Goal: Information Seeking & Learning: Learn about a topic

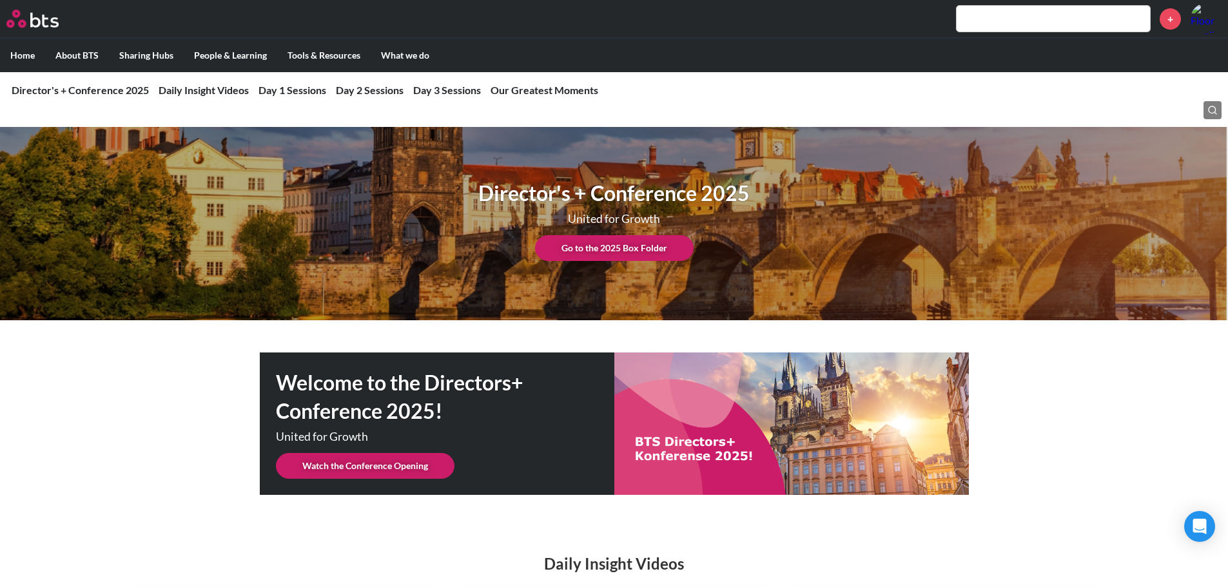
scroll to position [4040, 0]
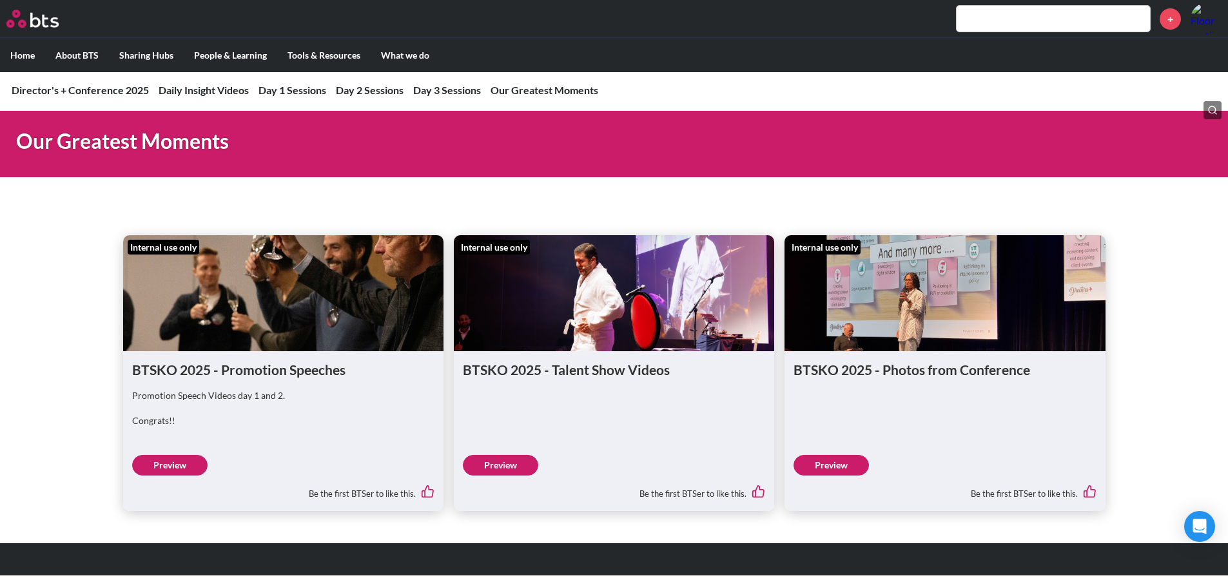
click at [851, 469] on link "Preview" at bounding box center [830, 465] width 75 height 21
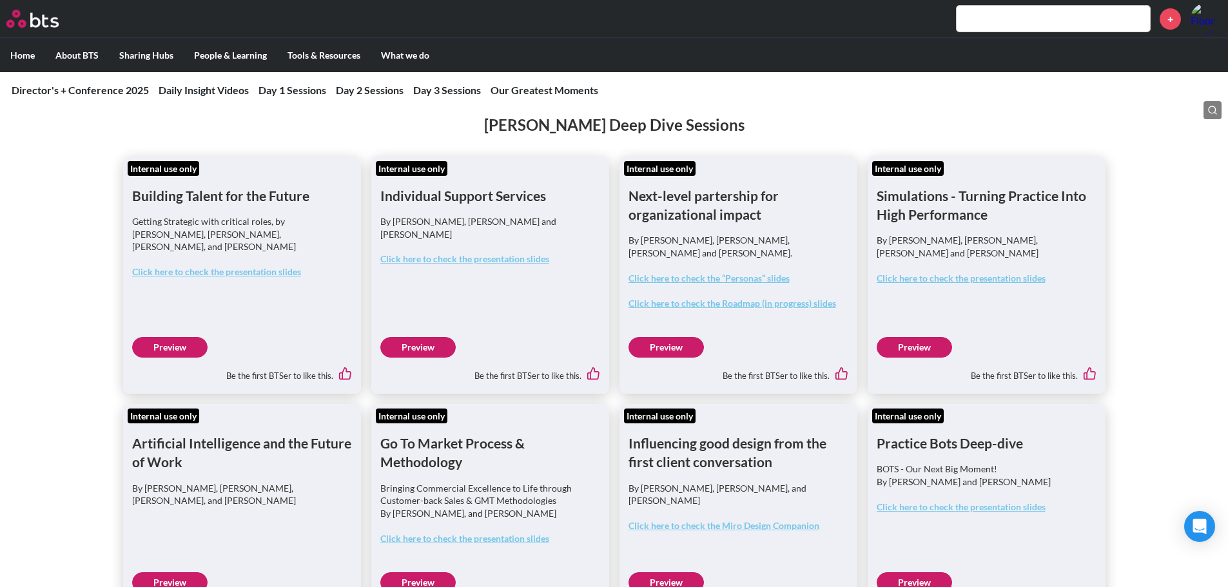
scroll to position [2880, 0]
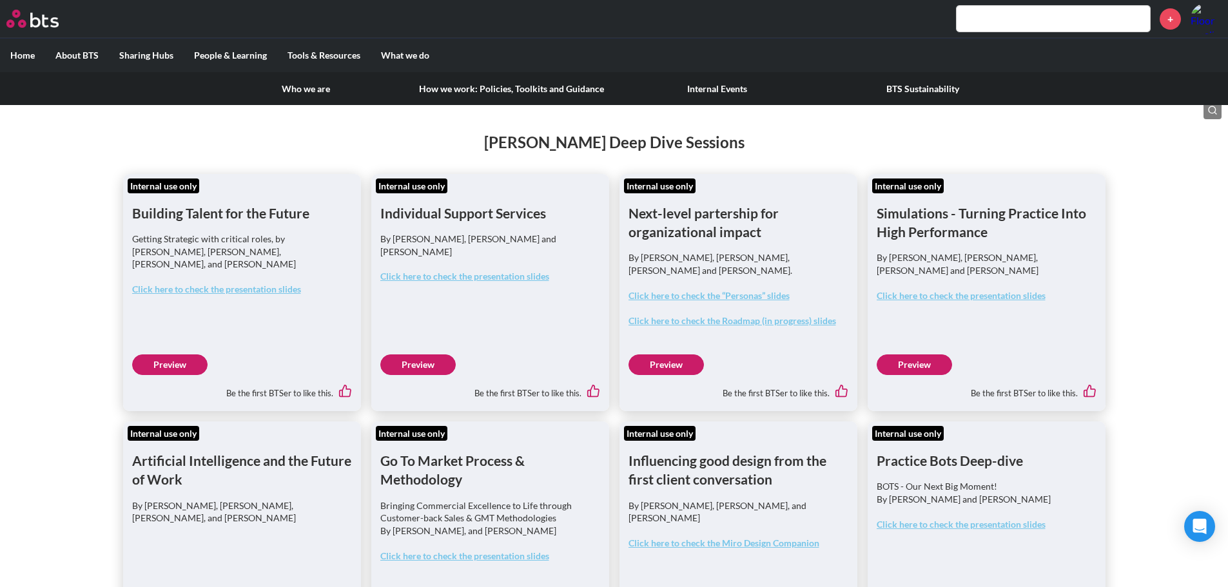
click at [98, 52] on label "About BTS" at bounding box center [77, 56] width 64 height 34
click at [0, 0] on input "About BTS" at bounding box center [0, 0] width 0 height 0
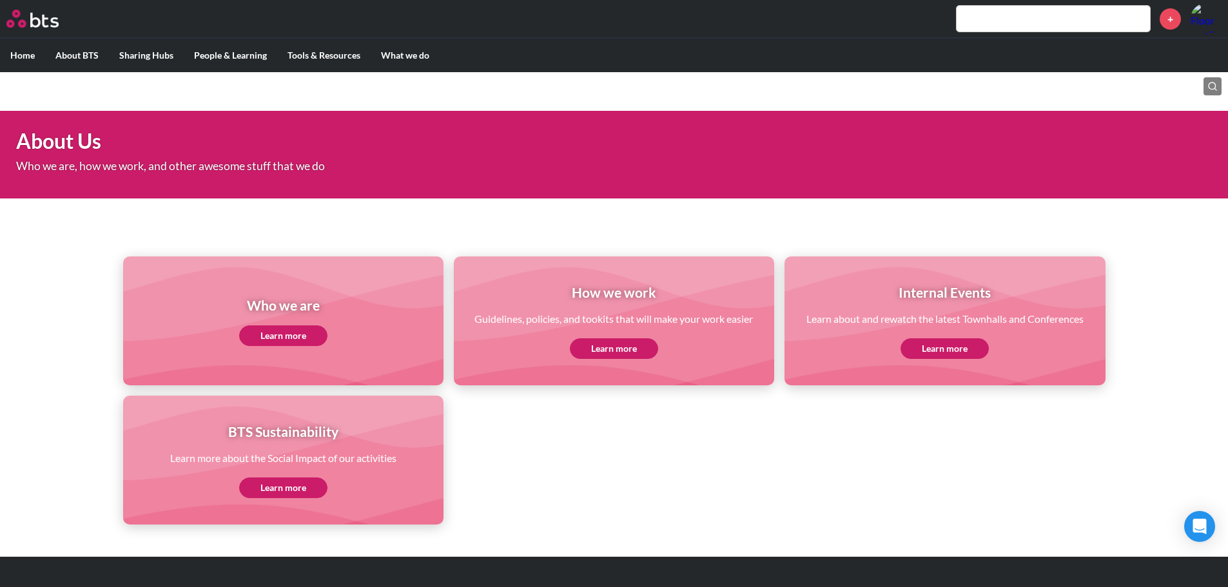
scroll to position [30, 0]
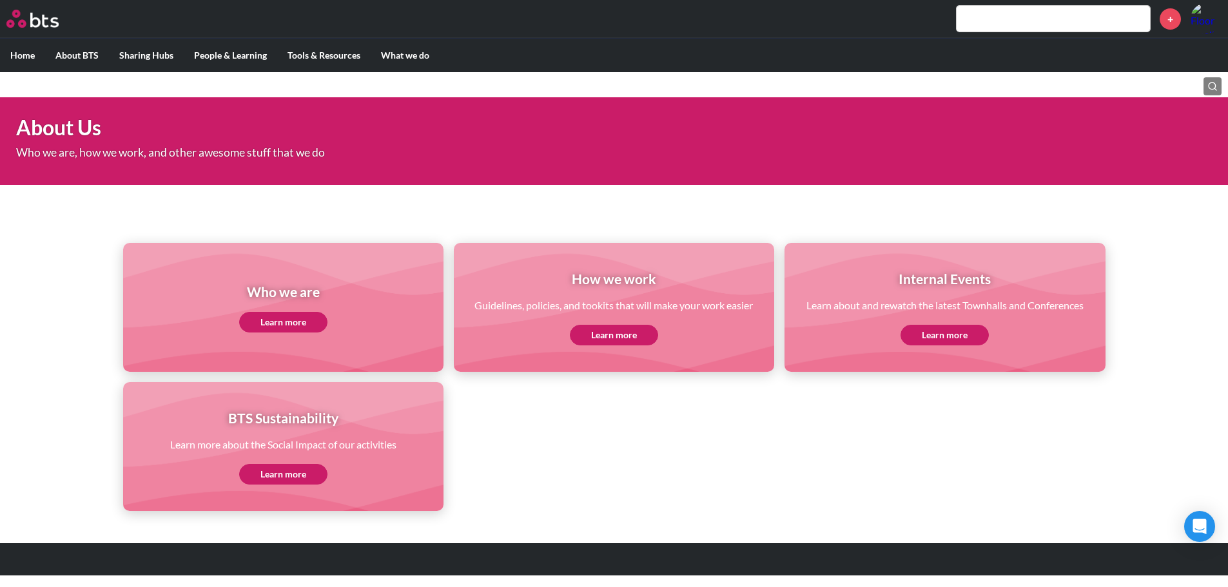
click at [616, 334] on link "Learn more" at bounding box center [614, 335] width 88 height 21
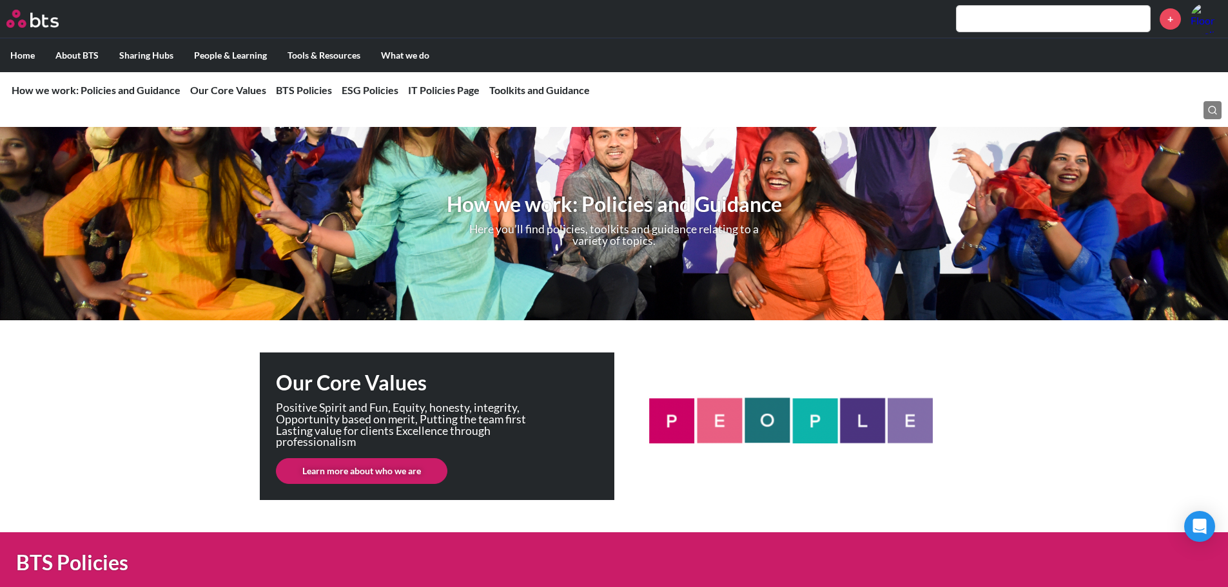
click at [412, 471] on link "Learn more about who we are" at bounding box center [361, 471] width 171 height 26
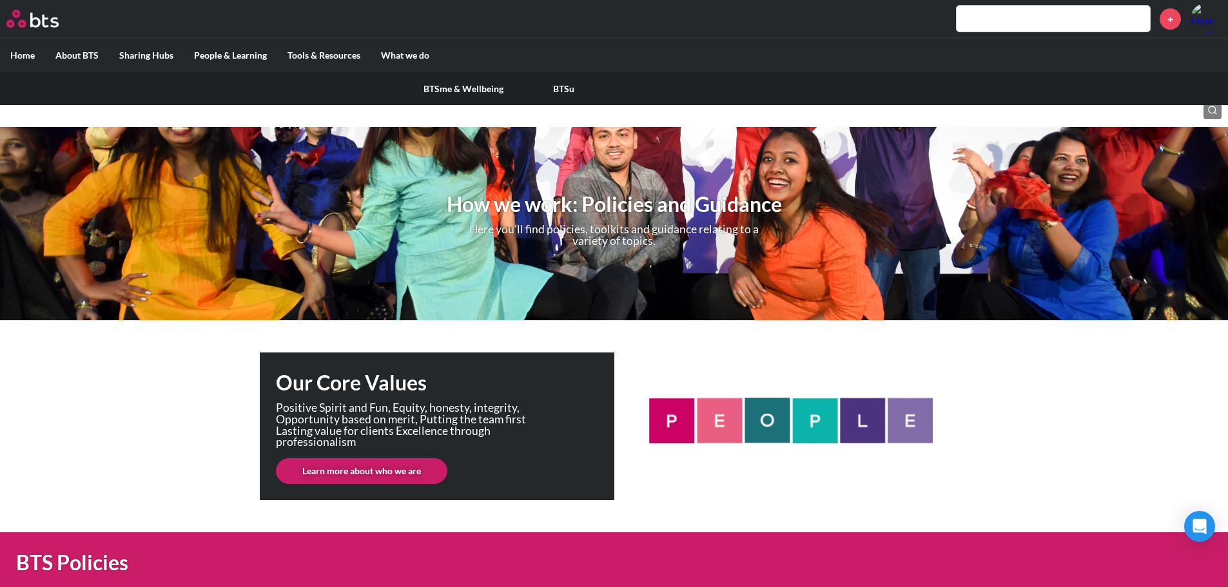
click at [225, 55] on label "People & Learning" at bounding box center [230, 56] width 93 height 34
click at [0, 0] on input "People & Learning" at bounding box center [0, 0] width 0 height 0
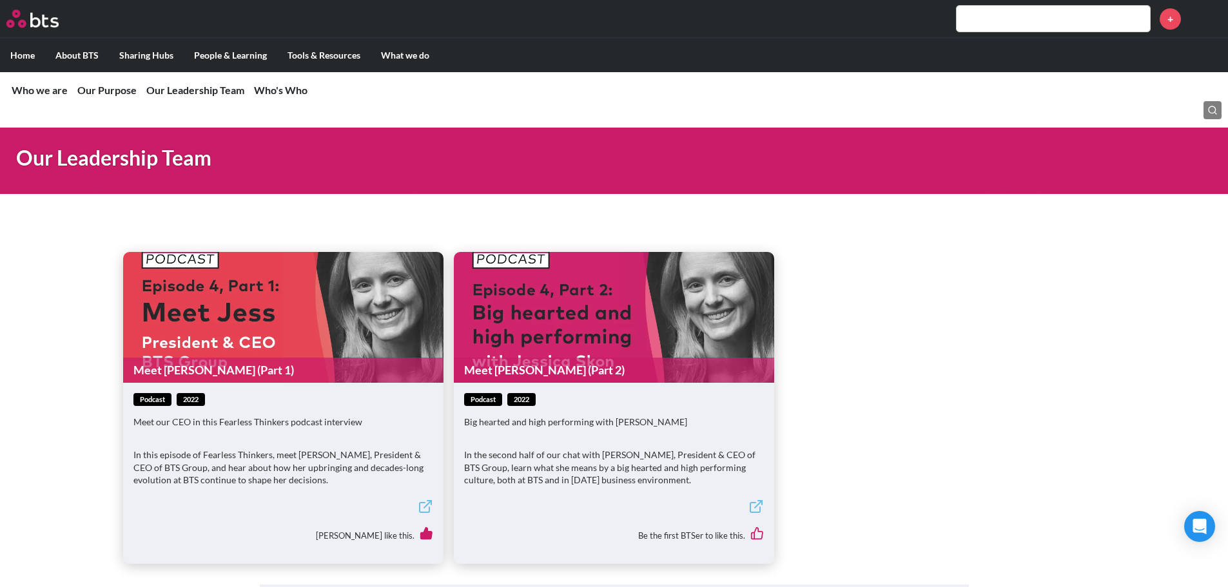
scroll to position [902, 0]
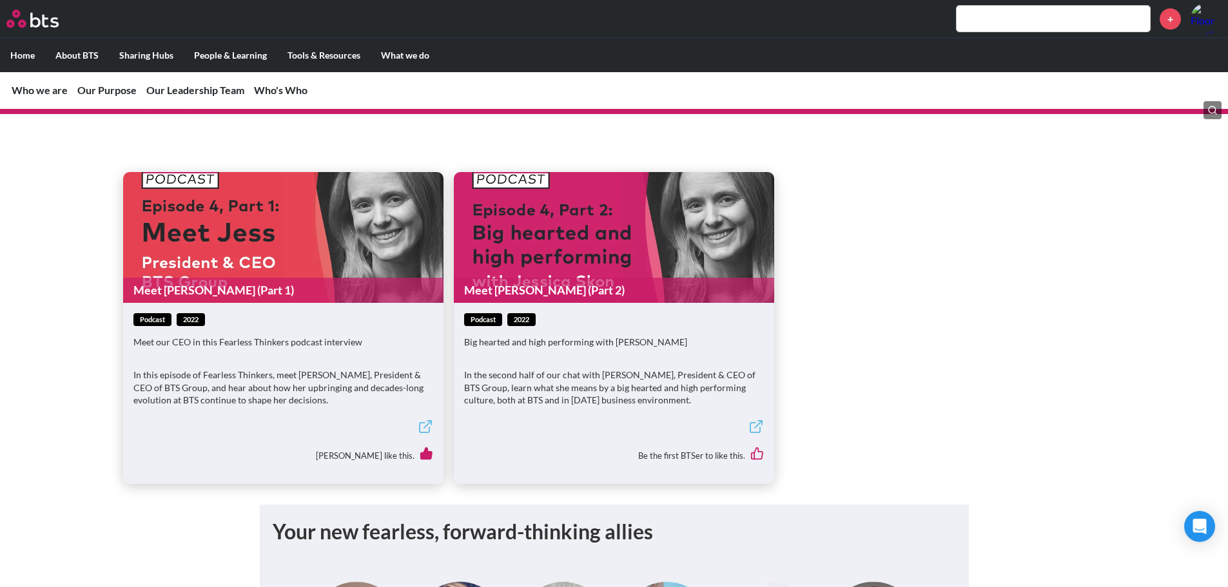
click at [288, 284] on link "Meet [PERSON_NAME] (Part 1)" at bounding box center [283, 290] width 320 height 25
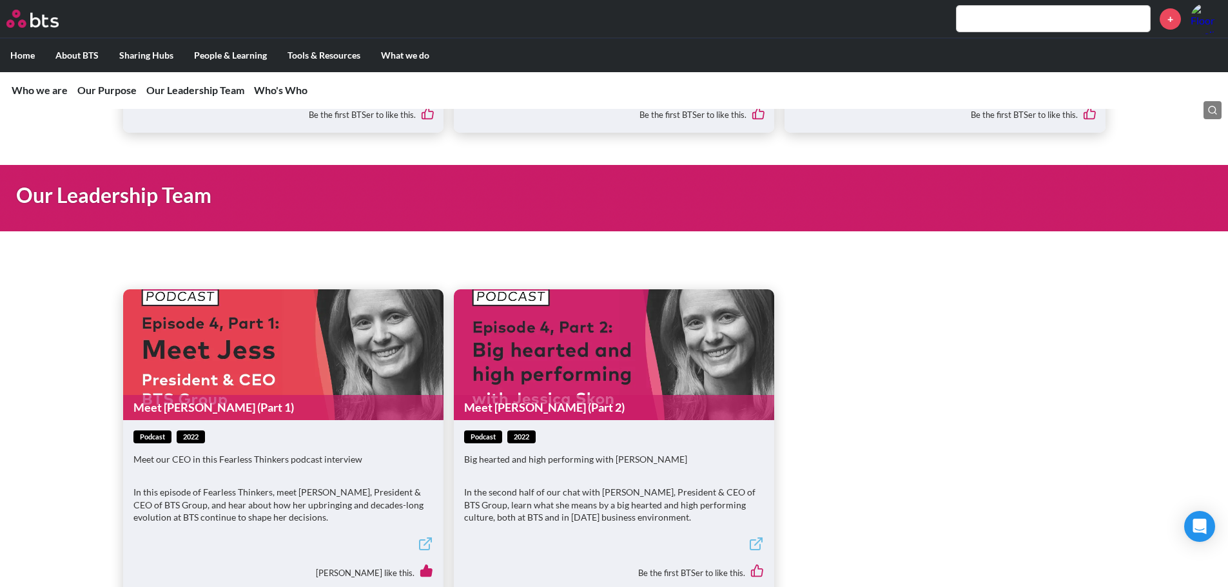
scroll to position [838, 0]
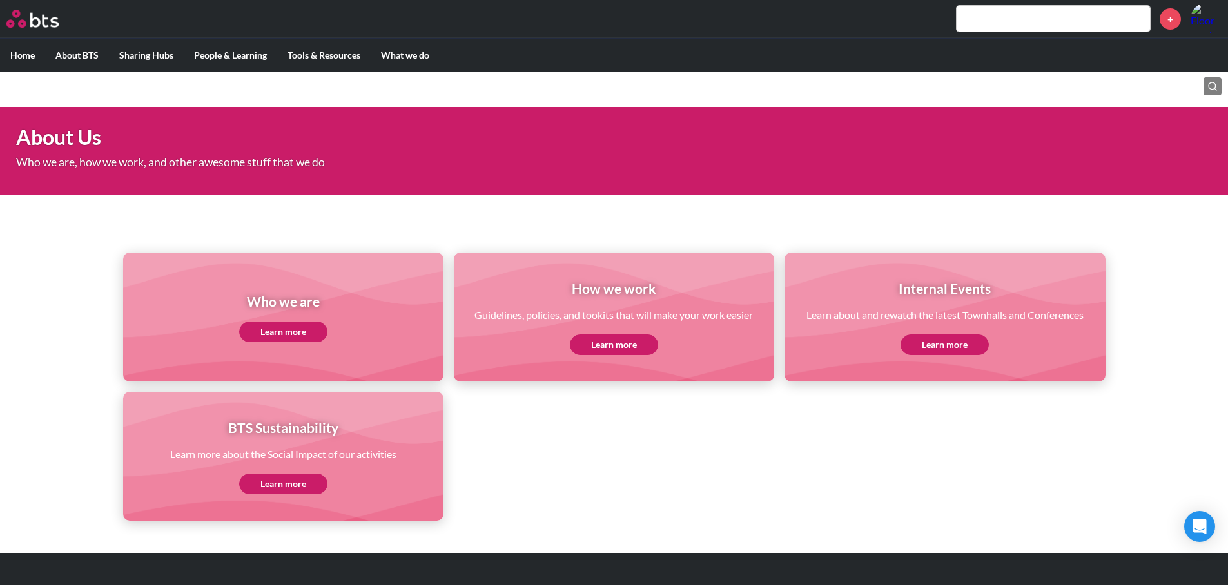
scroll to position [30, 0]
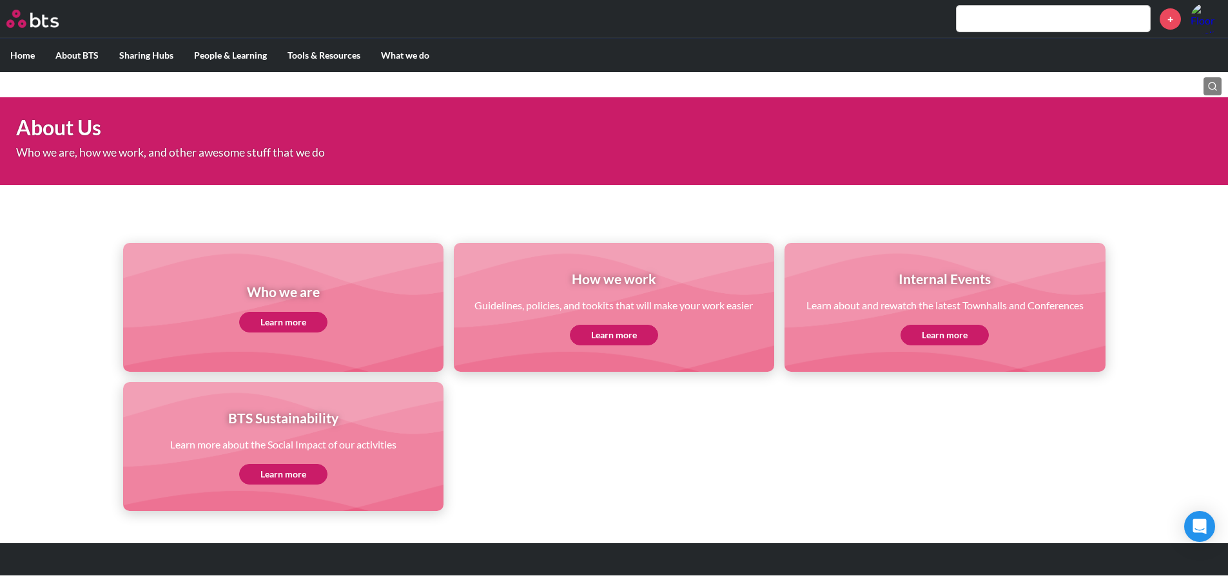
click at [596, 335] on link "Learn more" at bounding box center [614, 335] width 88 height 21
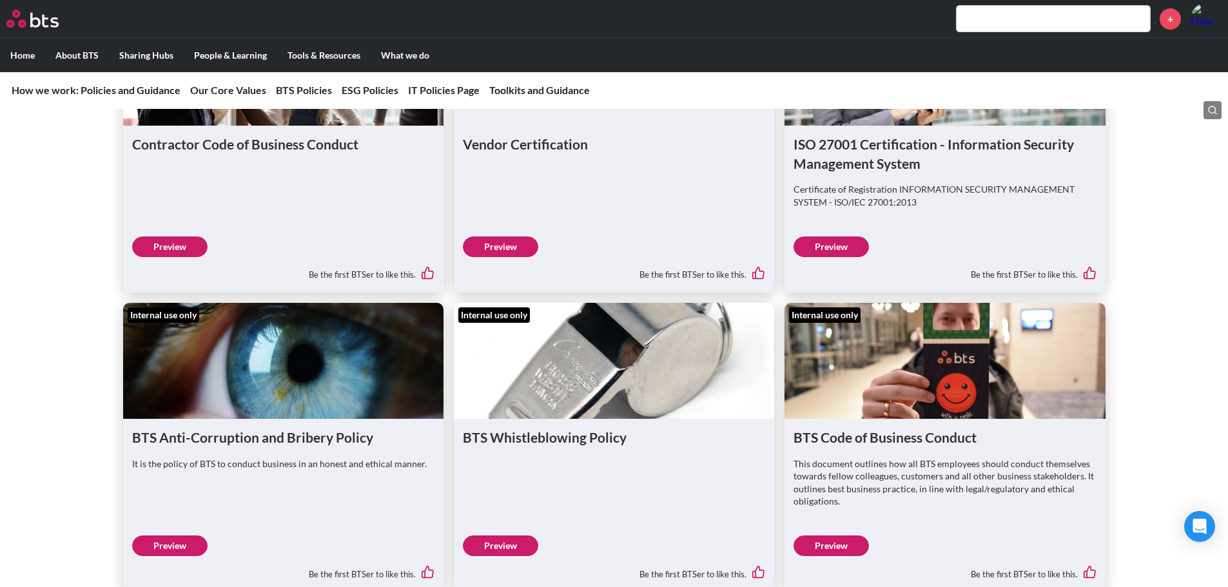
scroll to position [1869, 0]
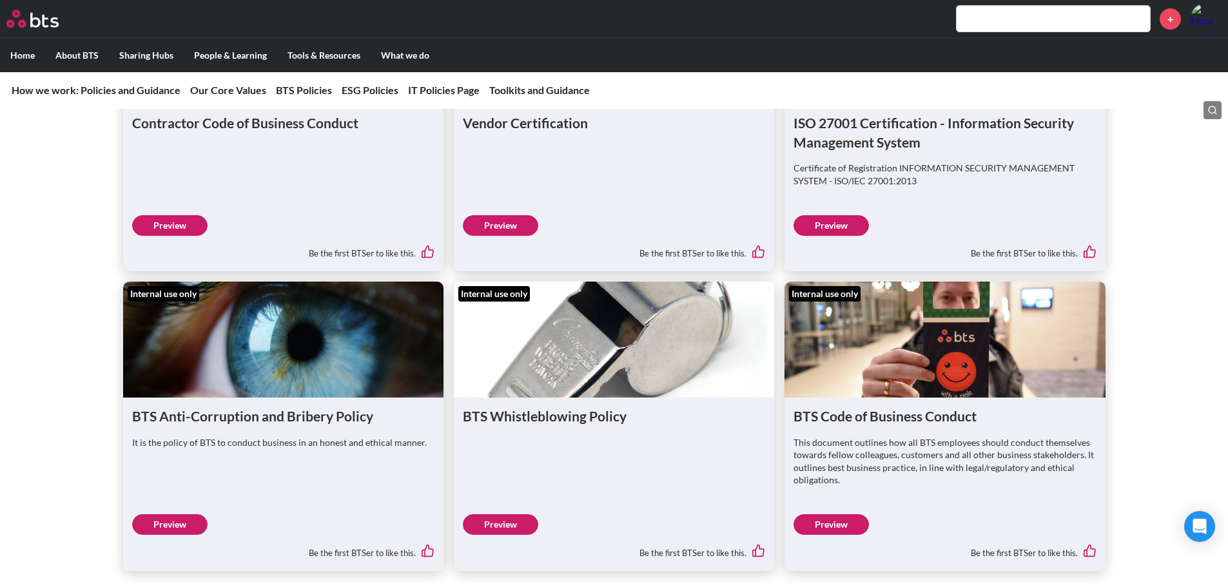
click at [192, 223] on link "Preview" at bounding box center [169, 225] width 75 height 21
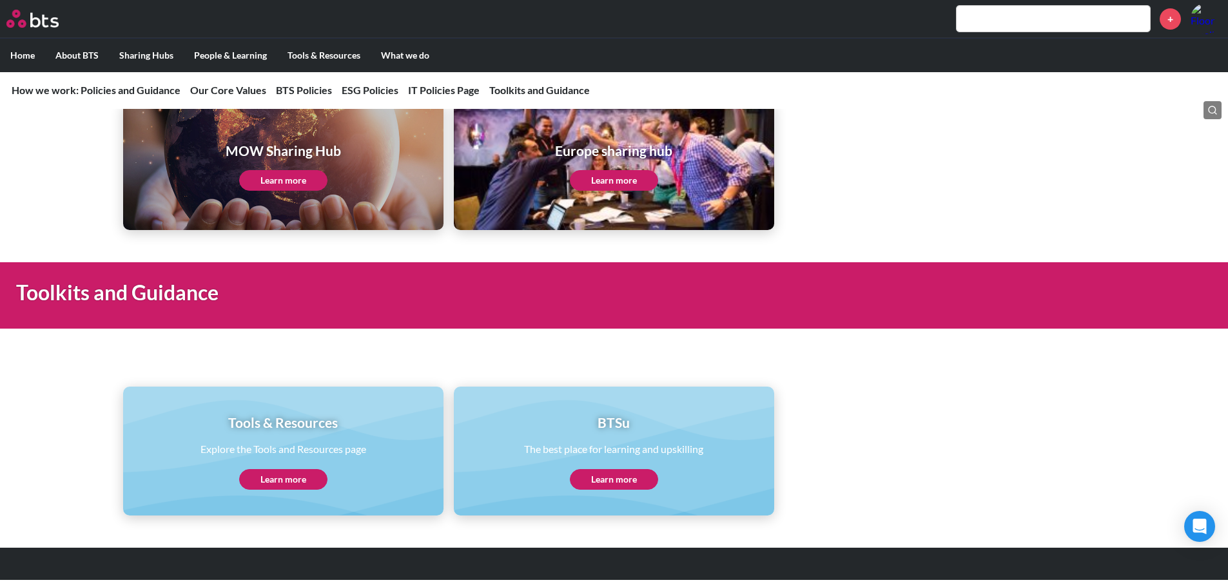
scroll to position [2592, 0]
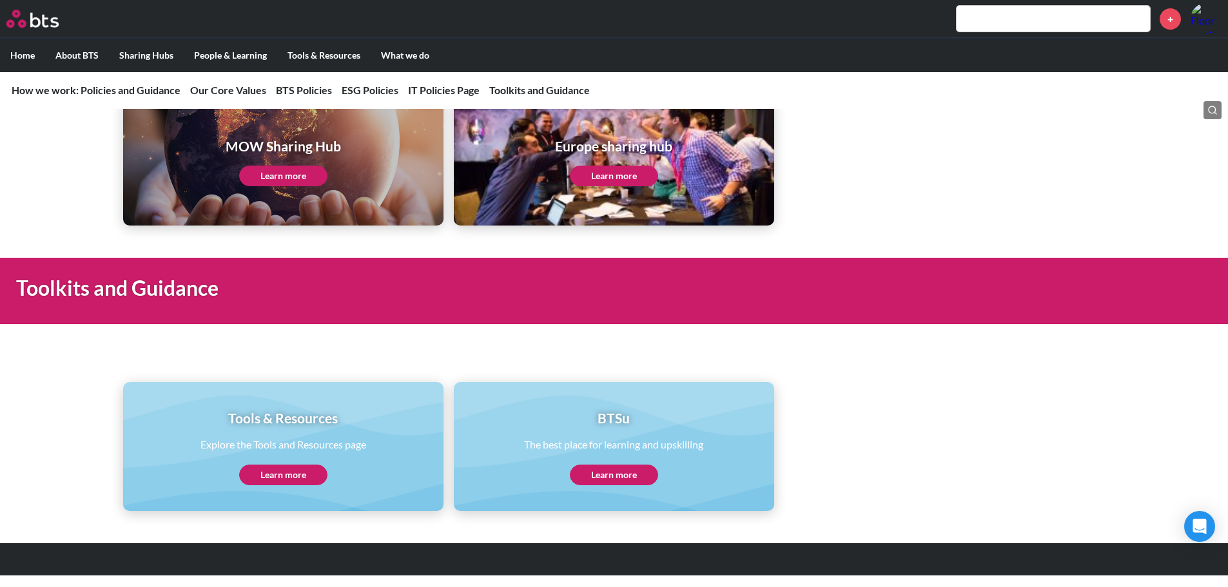
click at [638, 179] on link "Learn more" at bounding box center [614, 176] width 88 height 21
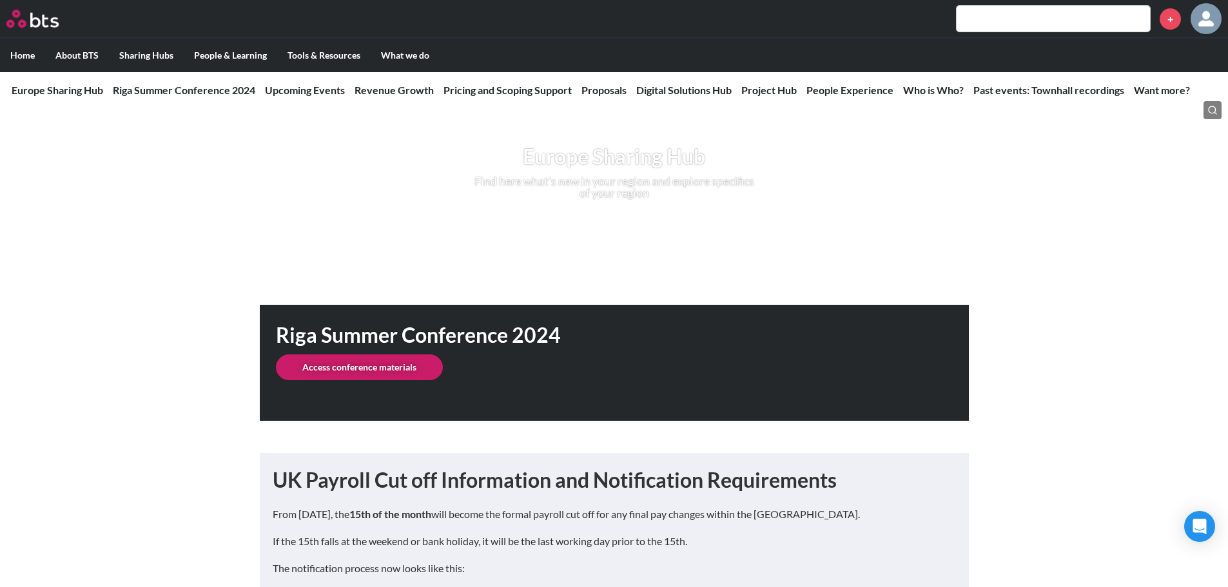
scroll to position [193, 0]
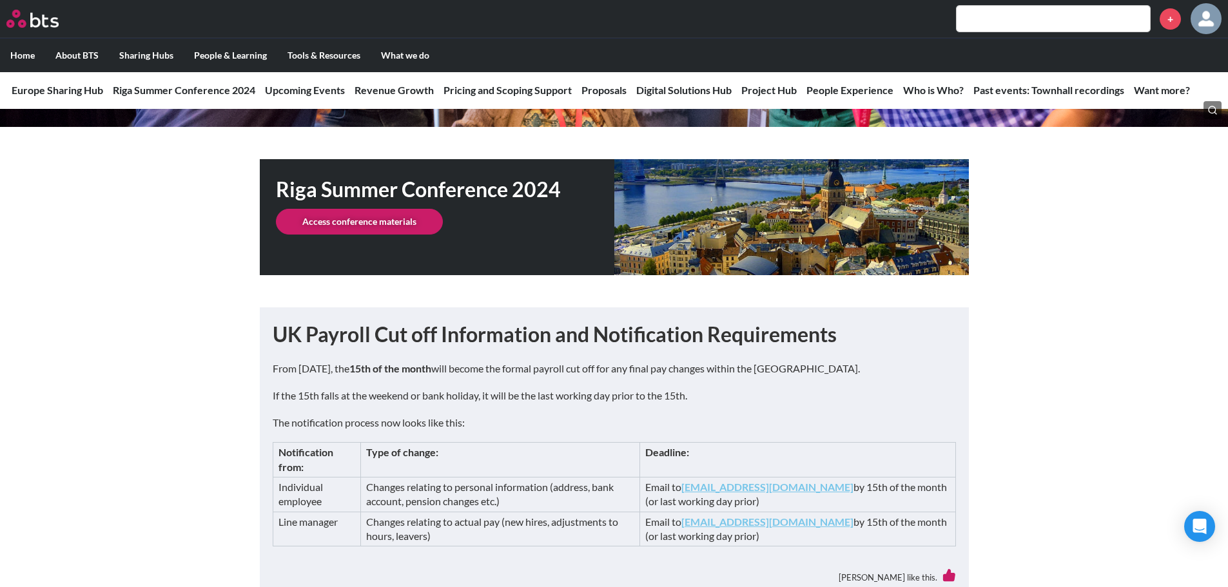
click at [384, 226] on link "Access conference materials" at bounding box center [359, 222] width 167 height 26
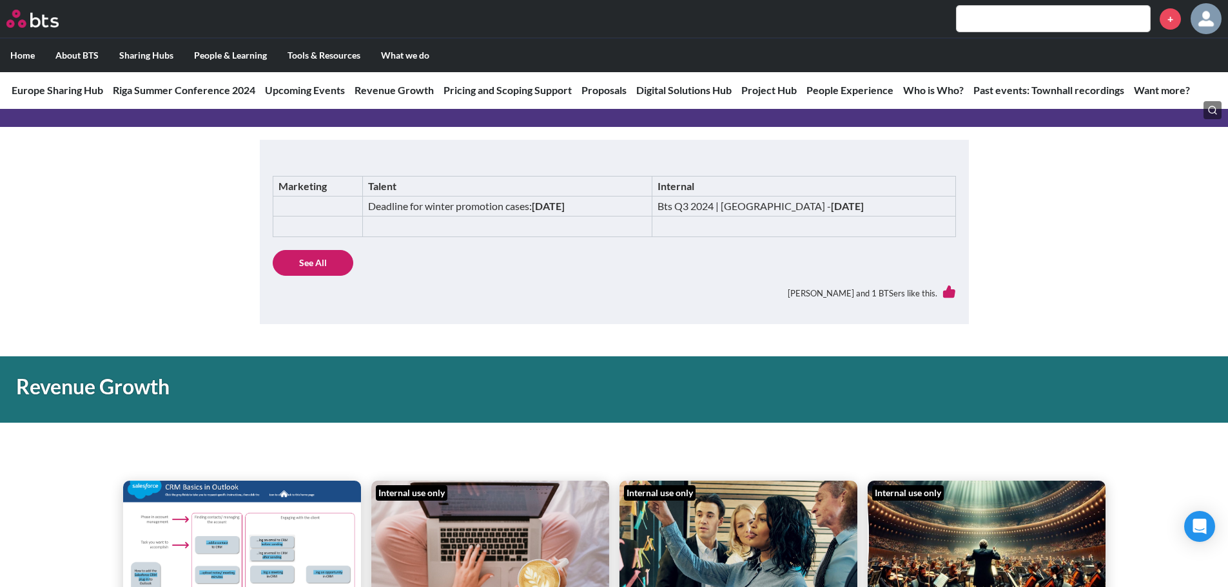
scroll to position [709, 0]
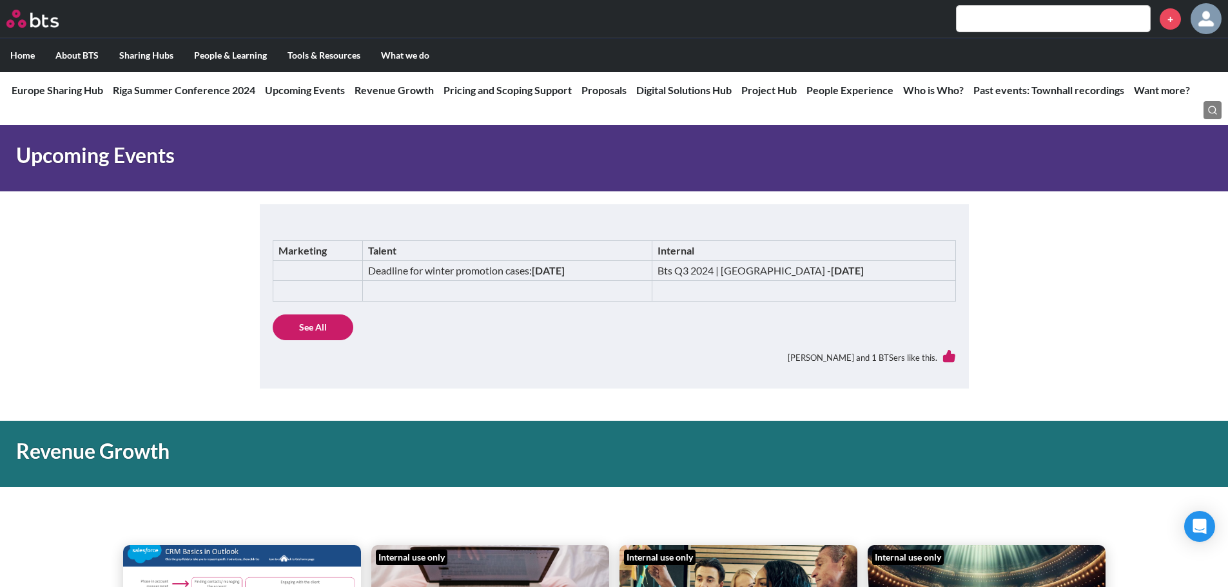
click at [137, 162] on h1 "Upcoming Events" at bounding box center [434, 155] width 837 height 29
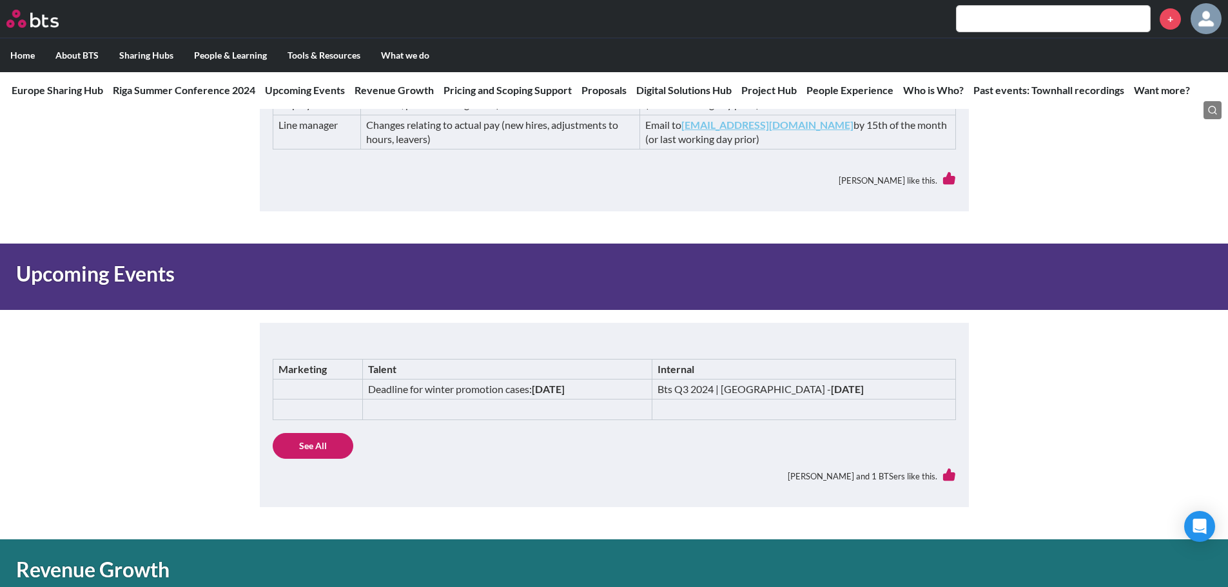
scroll to position [580, 0]
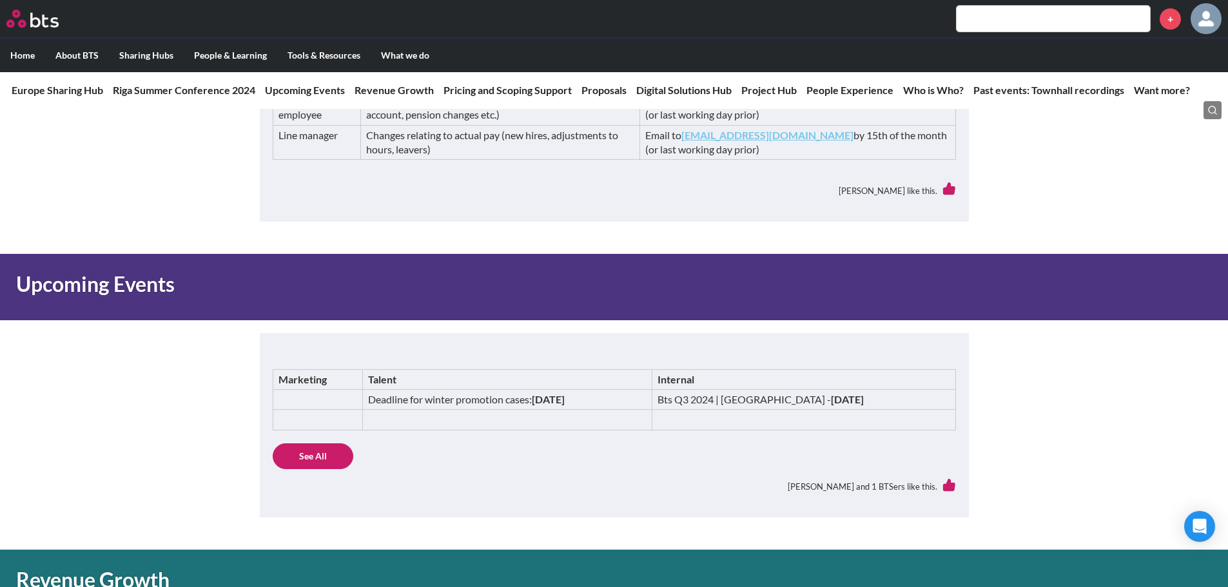
click at [327, 449] on link "See All" at bounding box center [313, 456] width 81 height 26
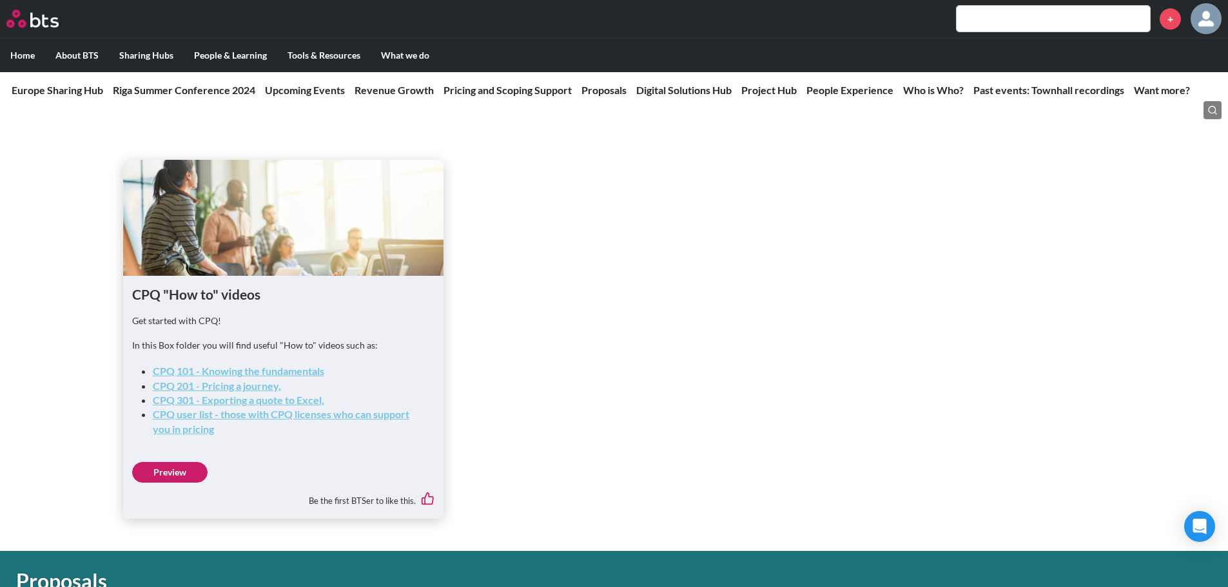
scroll to position [1547, 0]
click at [284, 364] on link "CPQ 101 - Knowing the fundamentals" at bounding box center [238, 370] width 171 height 12
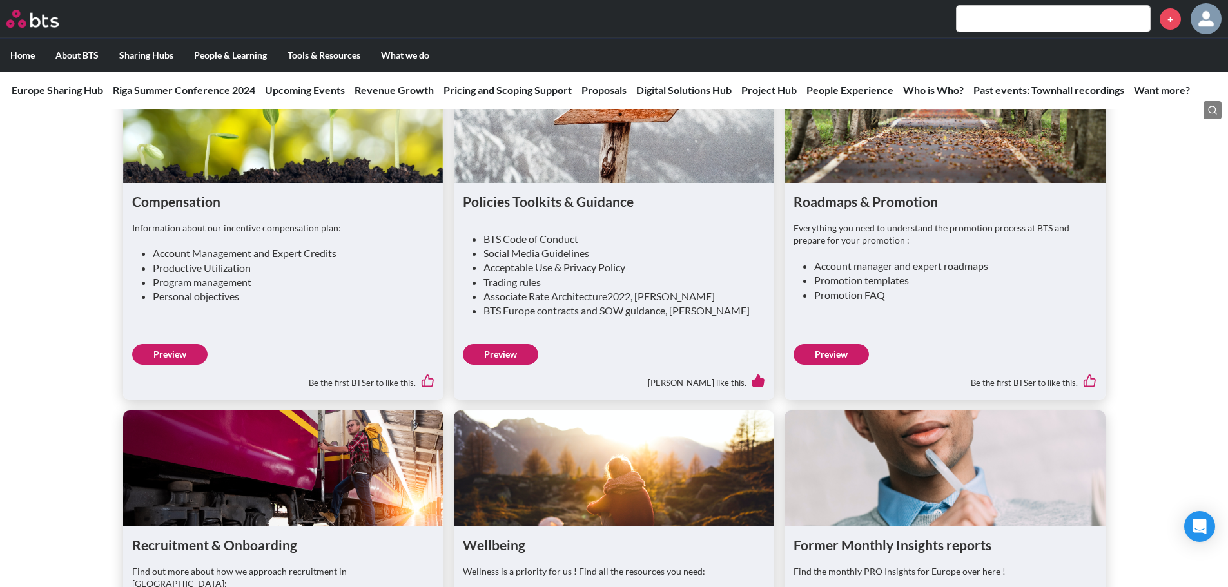
scroll to position [3029, 0]
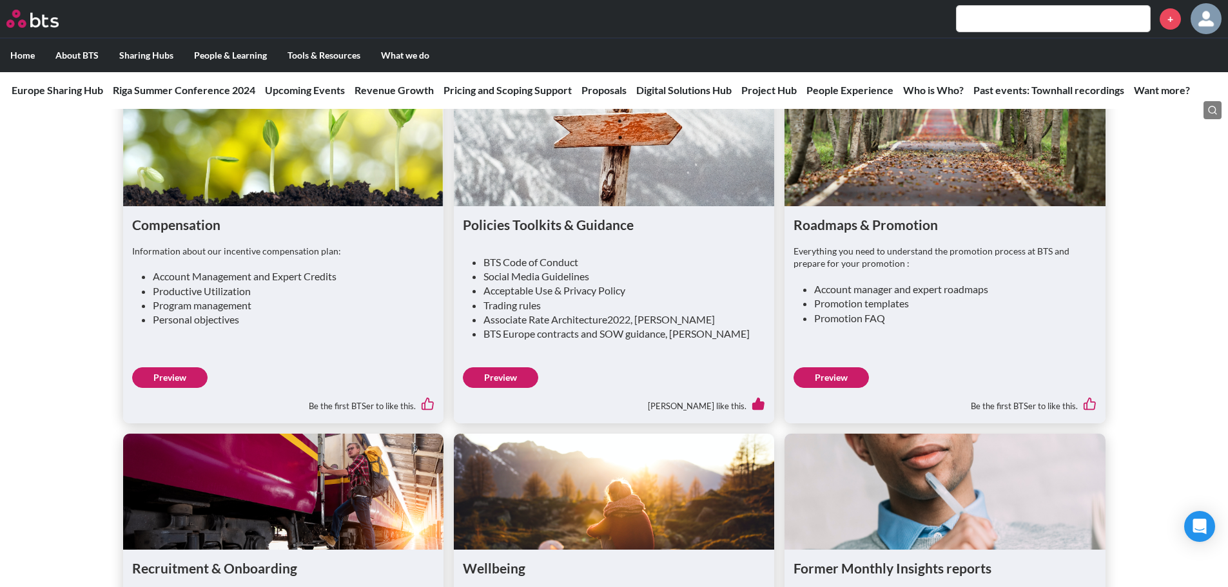
click at [813, 367] on link "Preview" at bounding box center [830, 377] width 75 height 21
click at [1200, 21] on img at bounding box center [1205, 18] width 31 height 31
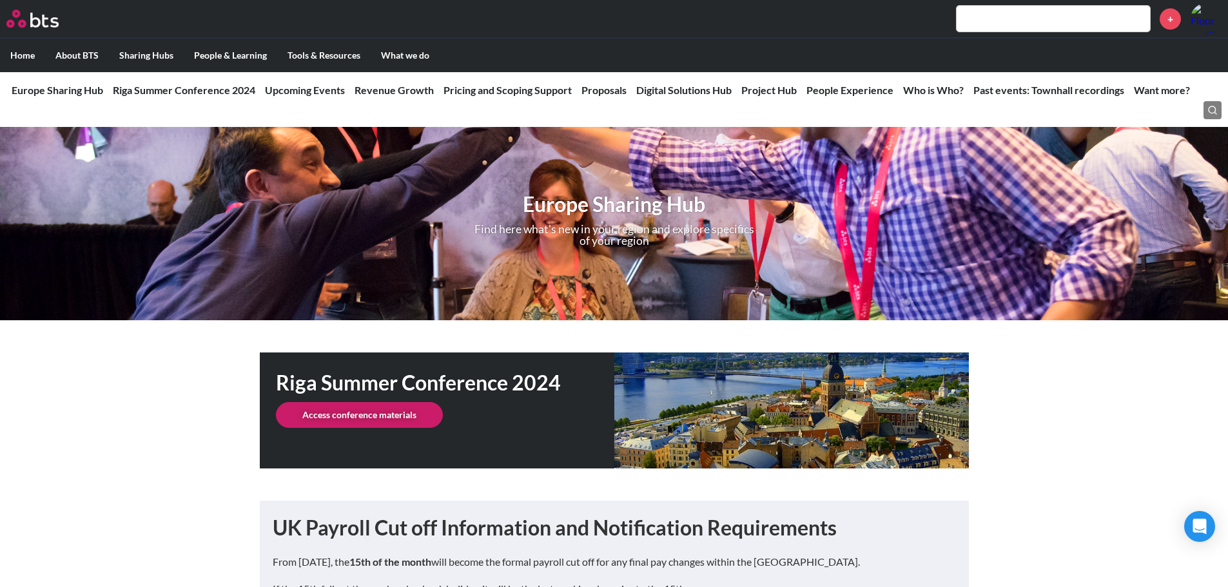
scroll to position [3029, 0]
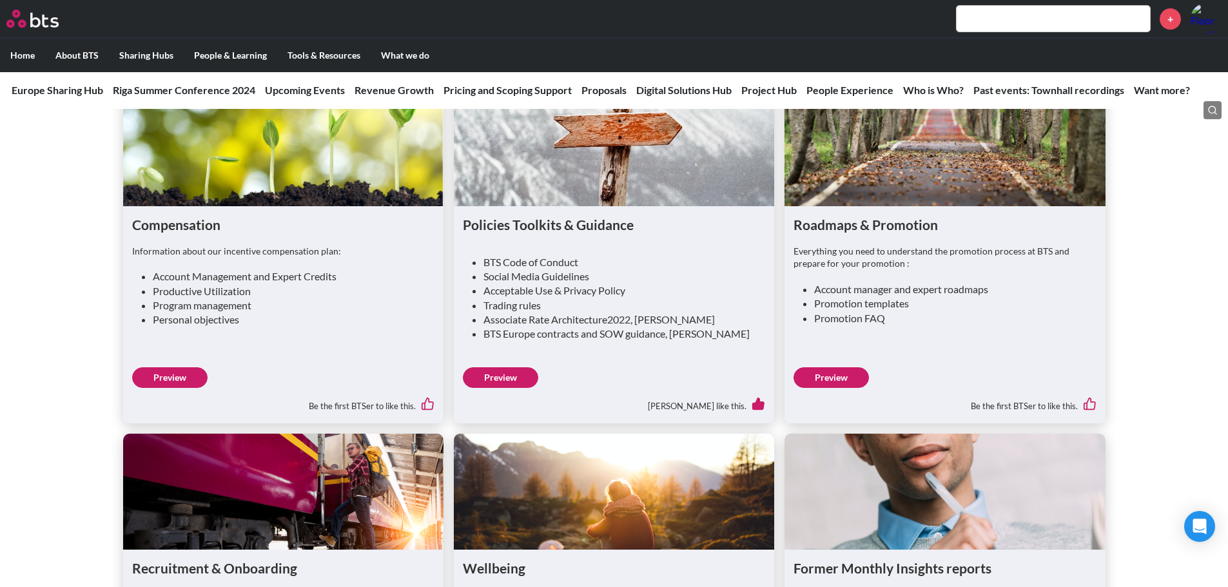
click at [857, 215] on h1 "Roadmaps & Promotion" at bounding box center [944, 224] width 302 height 19
click at [831, 346] on div "Roadmaps & Promotion Everything you need to understand the promotion process at…" at bounding box center [944, 314] width 320 height 217
click at [828, 367] on link "Preview" at bounding box center [830, 377] width 75 height 21
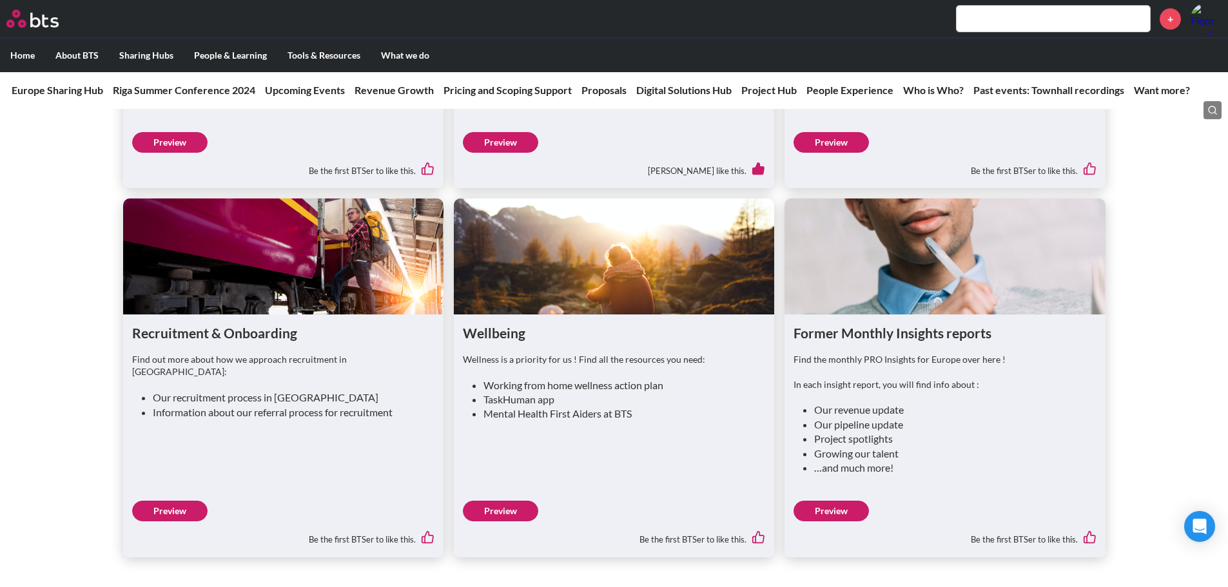
scroll to position [3287, 0]
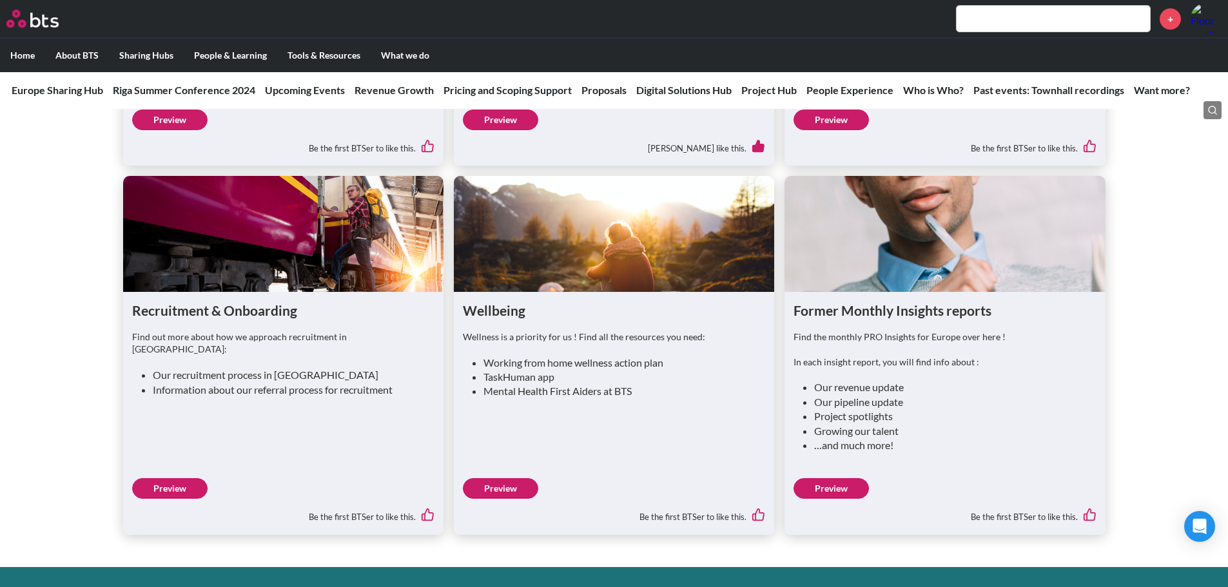
click at [227, 301] on h1 "Recruitment & Onboarding" at bounding box center [283, 310] width 302 height 19
click at [222, 423] on div "Recruitment & Onboarding Find out more about how we approach recruitment in Eur…" at bounding box center [283, 413] width 320 height 243
click at [173, 478] on link "Preview" at bounding box center [169, 488] width 75 height 21
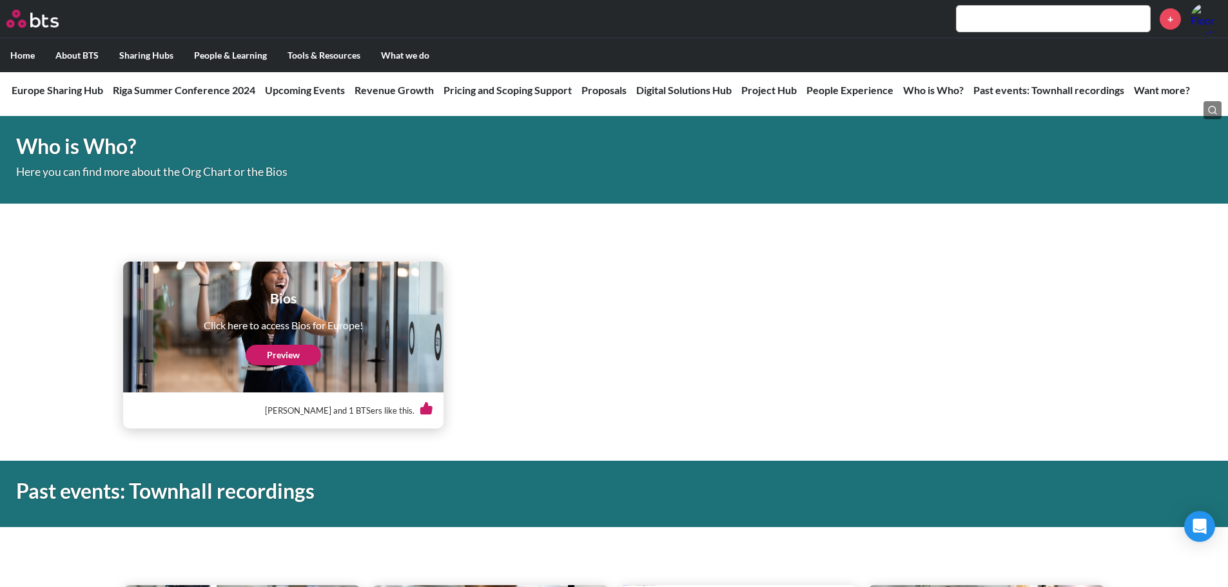
scroll to position [3803, 0]
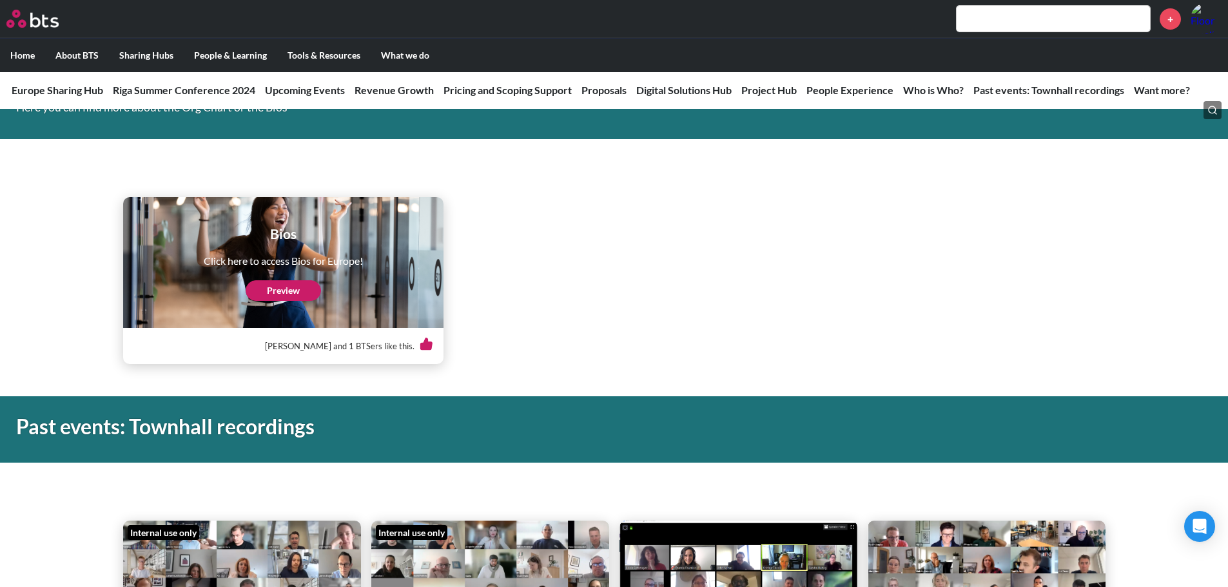
click at [296, 282] on link "Preview" at bounding box center [283, 290] width 75 height 21
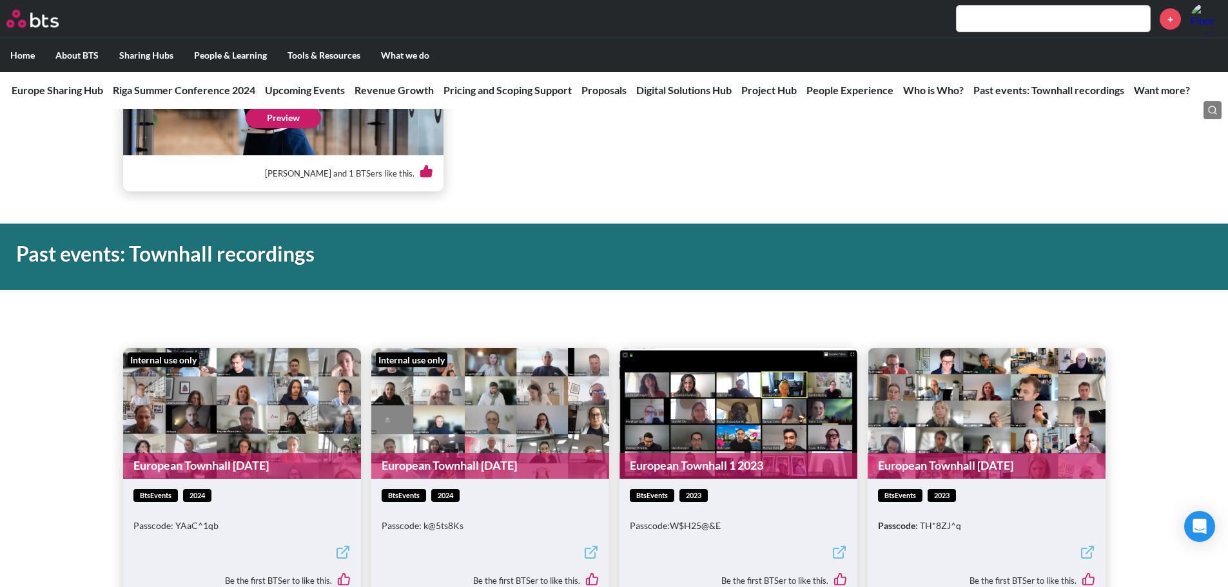
scroll to position [3819, 0]
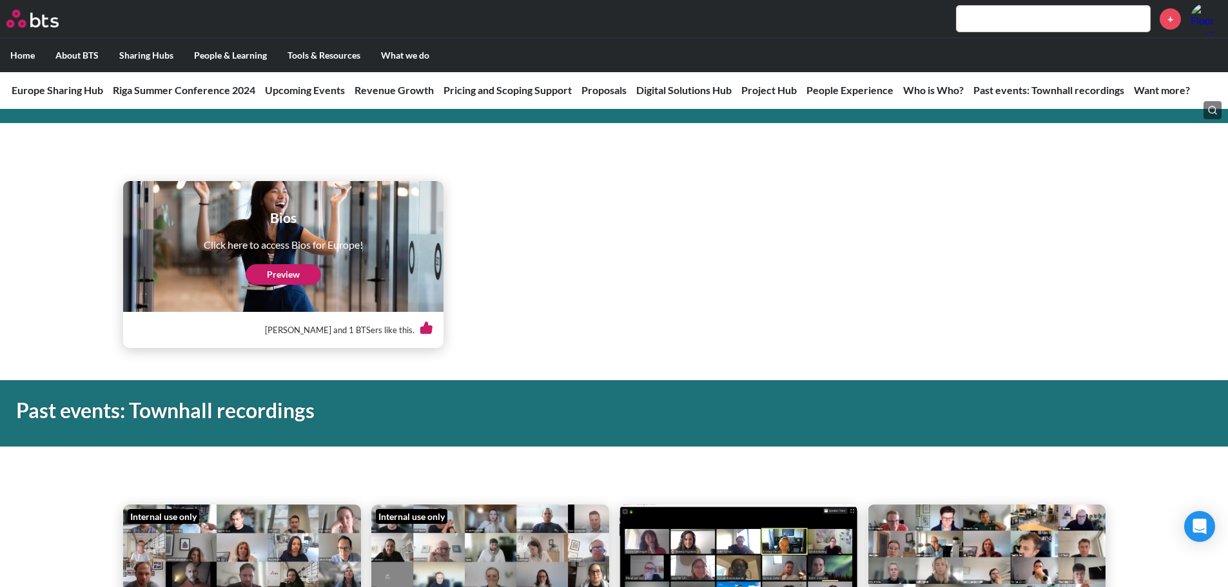
click at [1036, 19] on input "text" at bounding box center [1052, 19] width 193 height 26
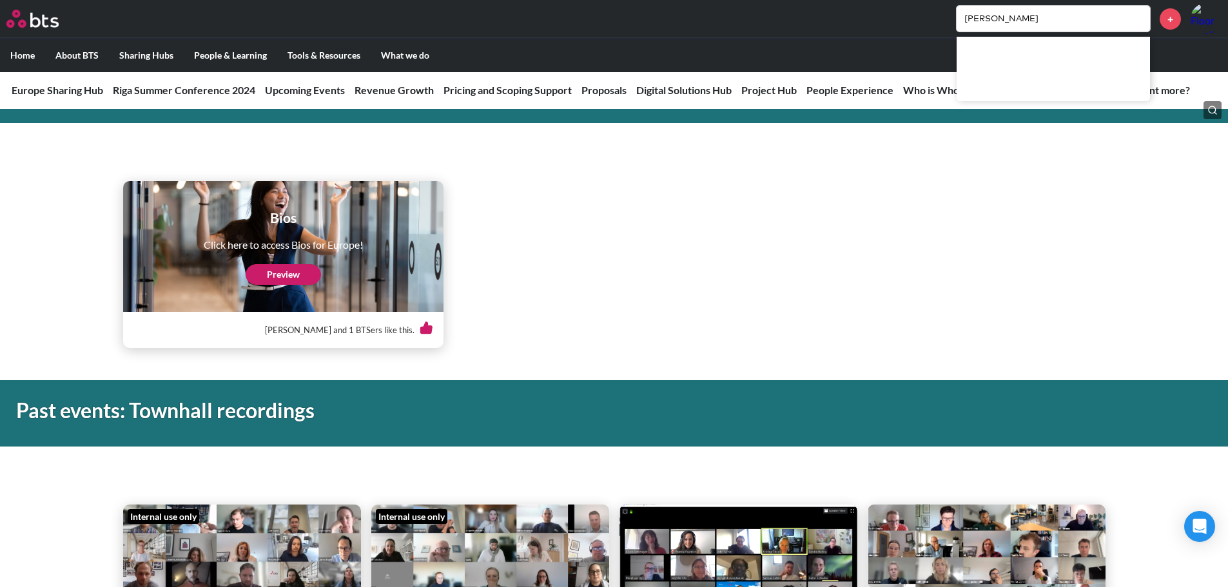
type input "jess"
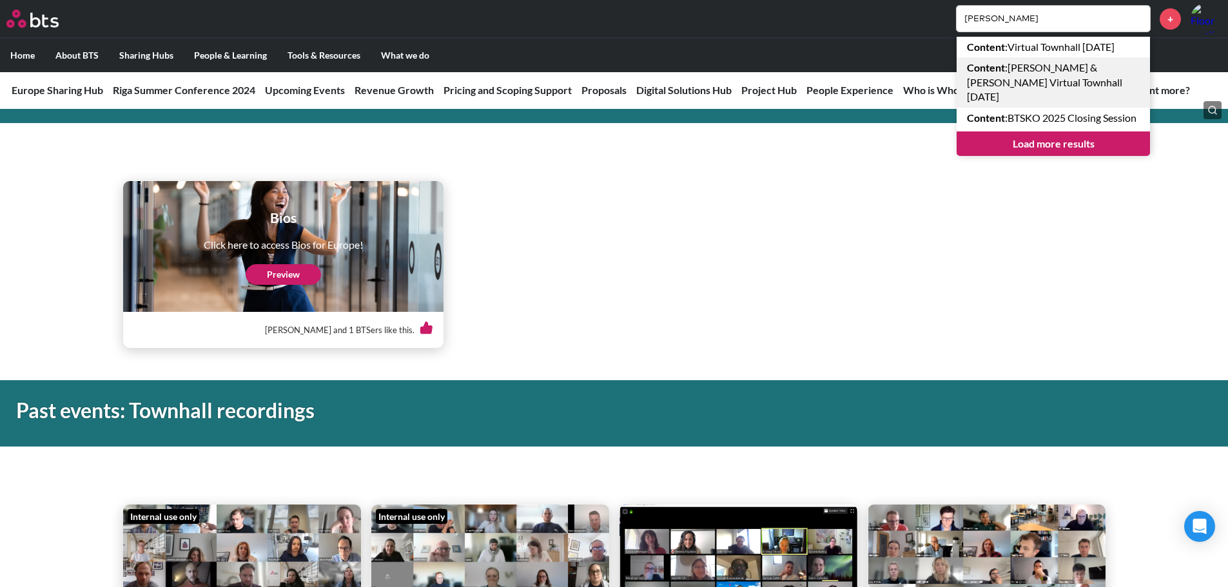
click at [1048, 66] on link "Content : Jessica & Philios Virtual Townhall Nov 2022" at bounding box center [1052, 82] width 193 height 50
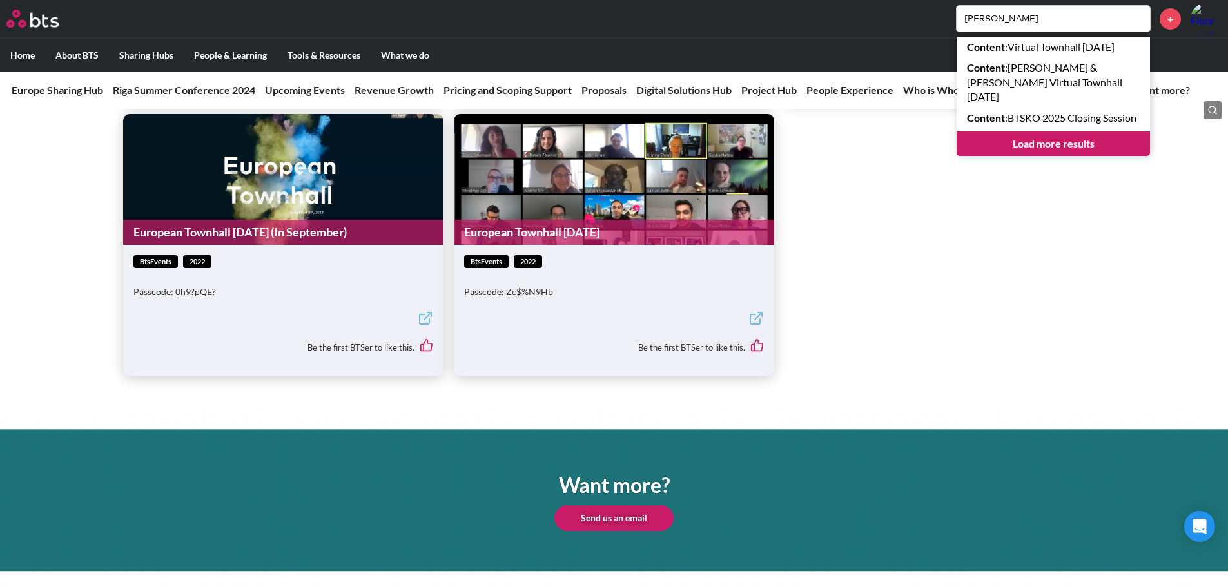
scroll to position [4822, 0]
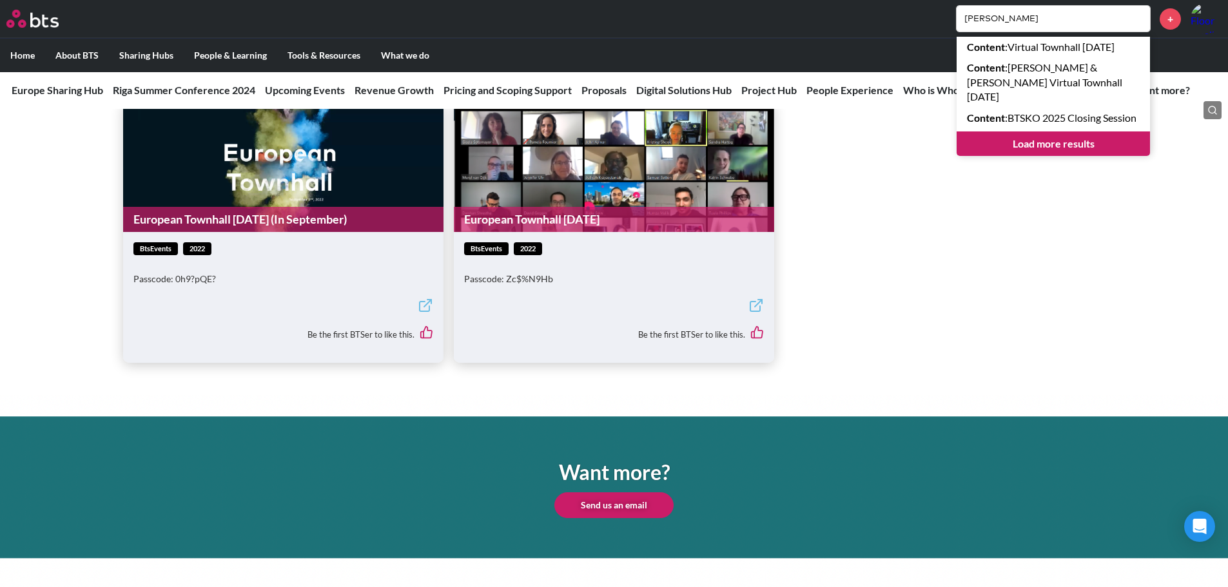
click at [1007, 225] on ul "European Townhall June 2022 btsEvents 2022 Passcode: Tp.61xj1 Be the first BTSe…" at bounding box center [614, 95] width 982 height 533
drag, startPoint x: 991, startPoint y: 21, endPoint x: 855, endPoint y: 12, distance: 136.3
click at [855, 12] on div "jess Content : Virtual Townhall May 2022 Content : Jessica & Philios Virtual To…" at bounding box center [651, 18] width 1139 height 31
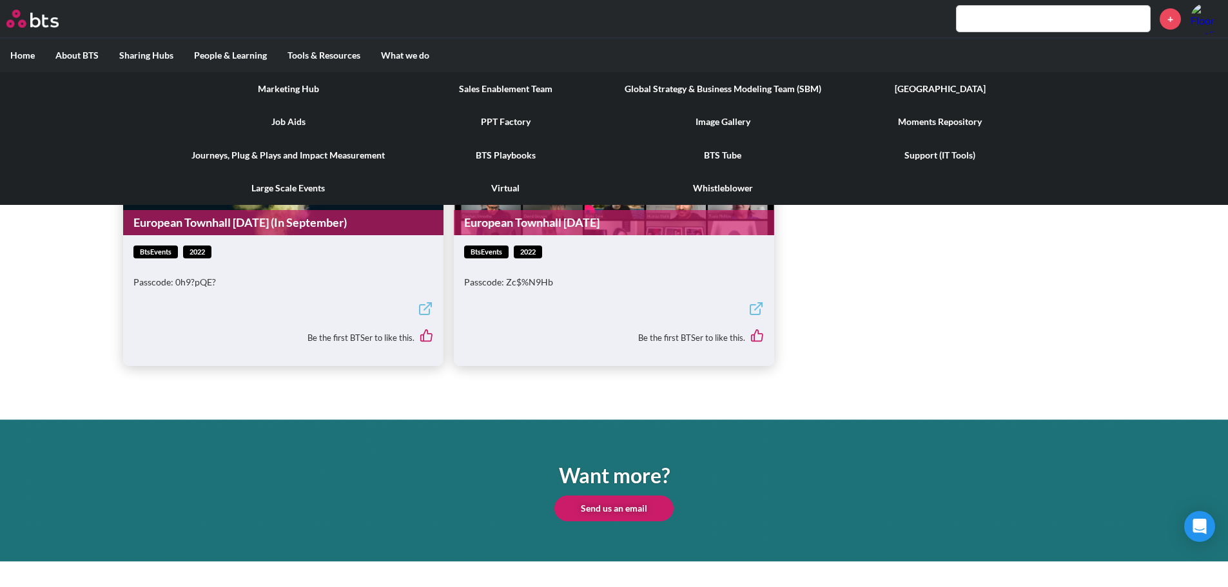
click at [937, 89] on link "[GEOGRAPHIC_DATA]" at bounding box center [939, 89] width 217 height 34
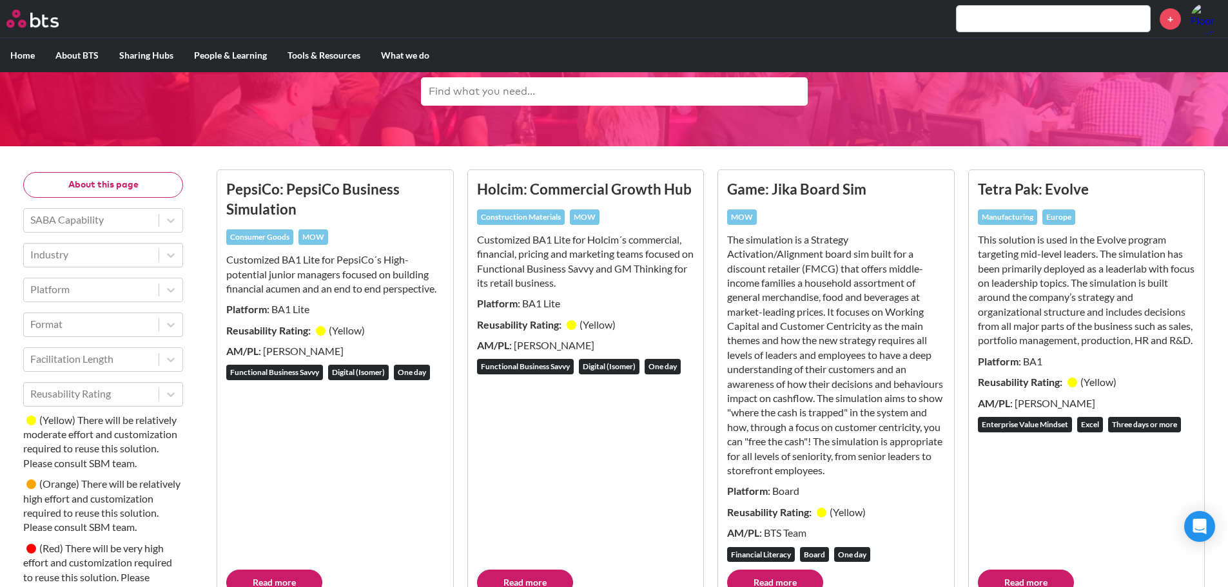
scroll to position [64, 0]
